Goal: Information Seeking & Learning: Learn about a topic

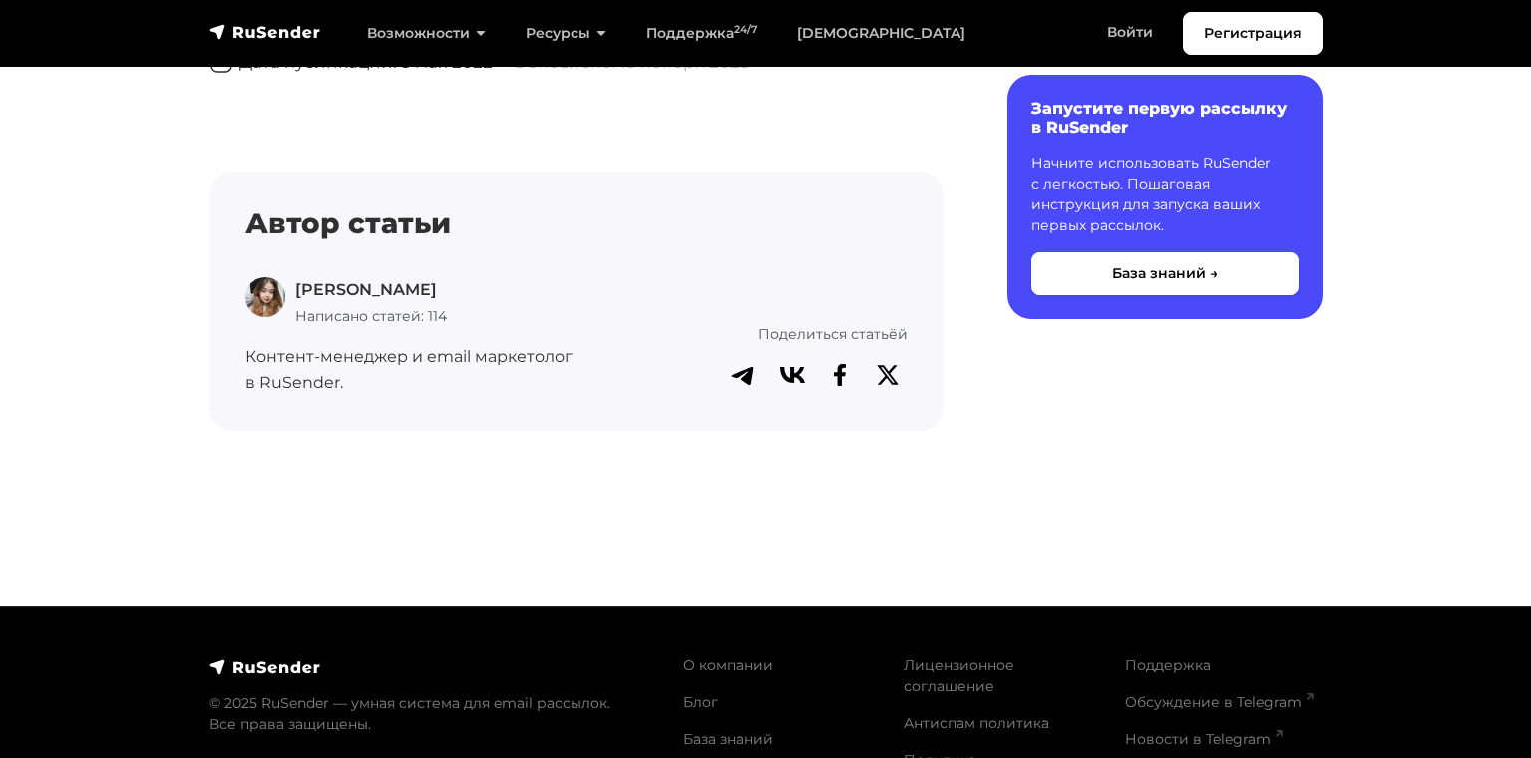
scroll to position [505, 0]
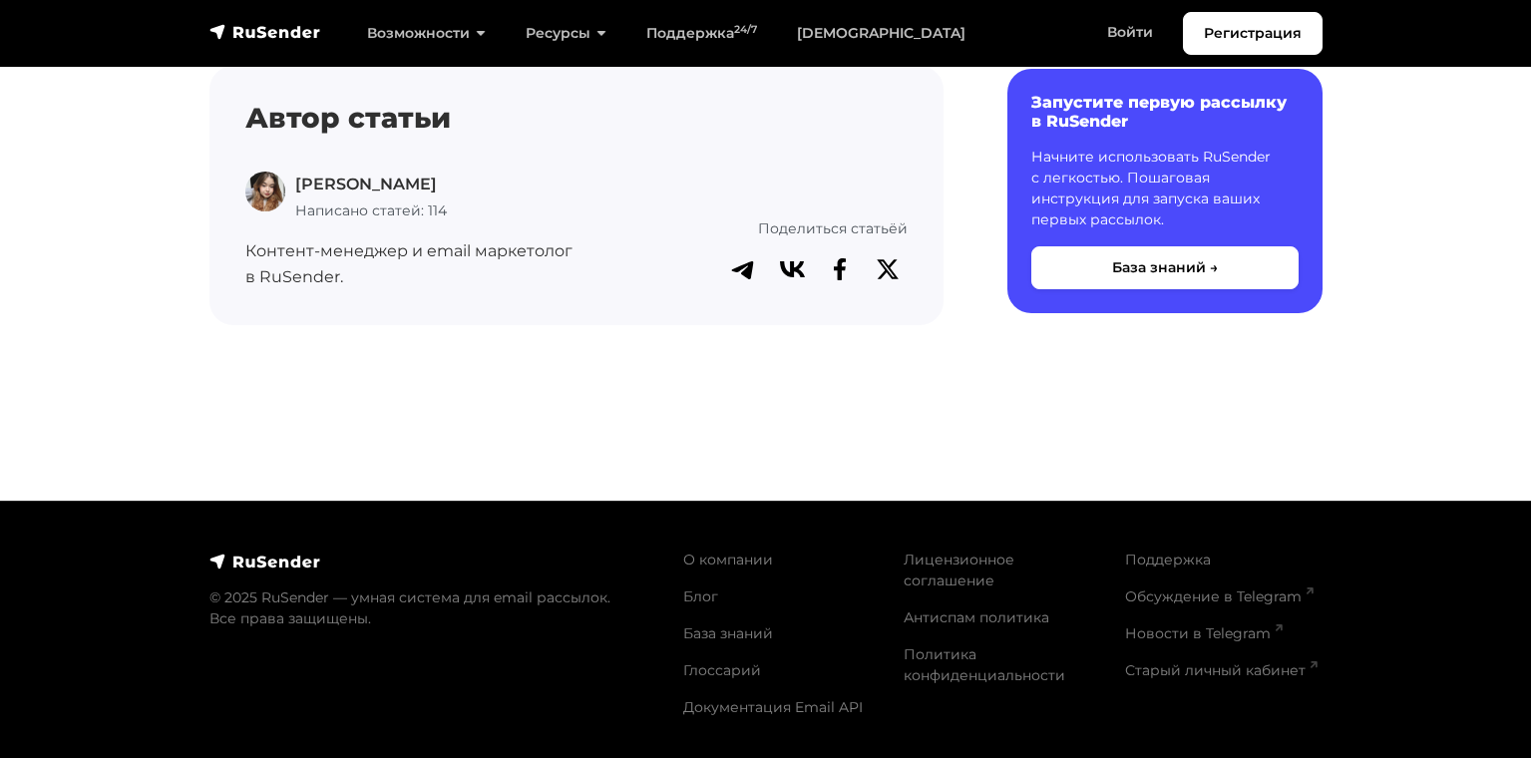
click at [245, 557] on img at bounding box center [265, 562] width 112 height 20
